Goal: Transaction & Acquisition: Purchase product/service

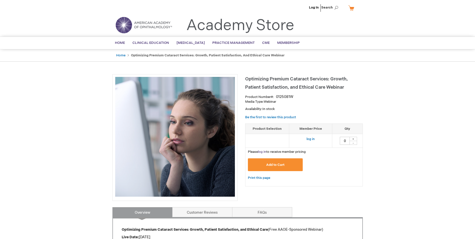
click at [266, 152] on link "log in" at bounding box center [262, 152] width 8 height 4
click at [275, 165] on span "Add to Cart" at bounding box center [275, 165] width 18 height 4
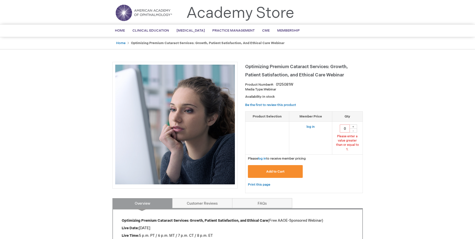
scroll to position [17, 0]
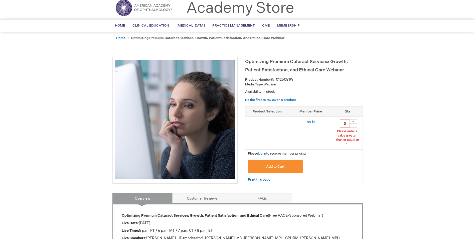
click at [353, 121] on div "+" at bounding box center [354, 121] width 8 height 4
type input "1"
click at [282, 164] on span "Add to Cart" at bounding box center [275, 166] width 18 height 4
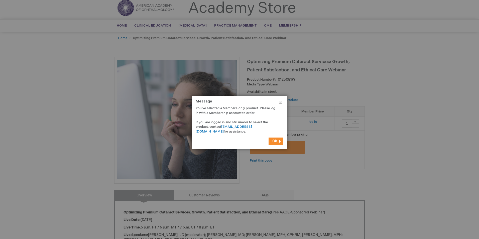
click at [275, 140] on span "Ok" at bounding box center [274, 141] width 5 height 4
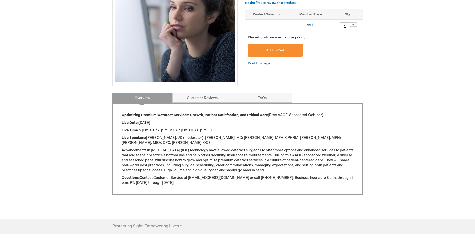
scroll to position [117, 0]
